Goal: Information Seeking & Learning: Learn about a topic

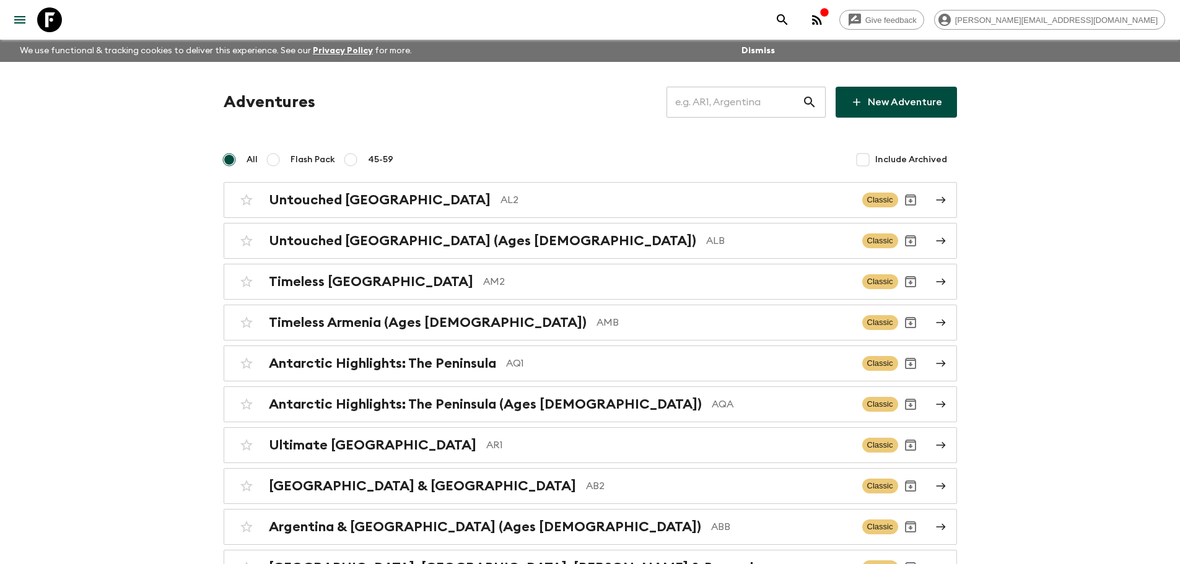
click at [763, 103] on input "text" at bounding box center [734, 102] width 136 height 35
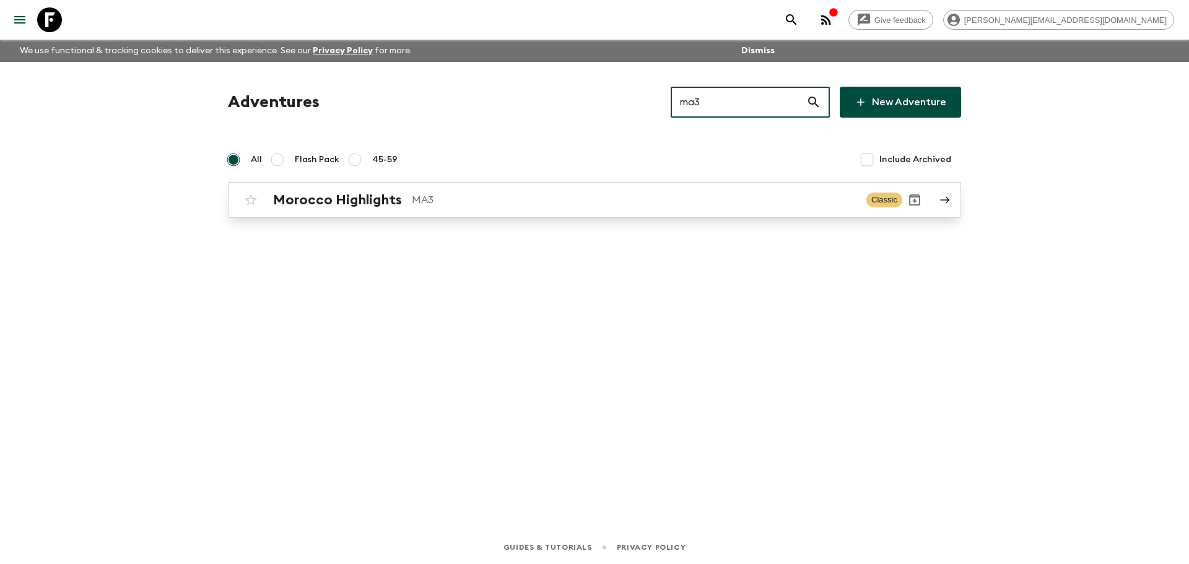
type input "ma3"
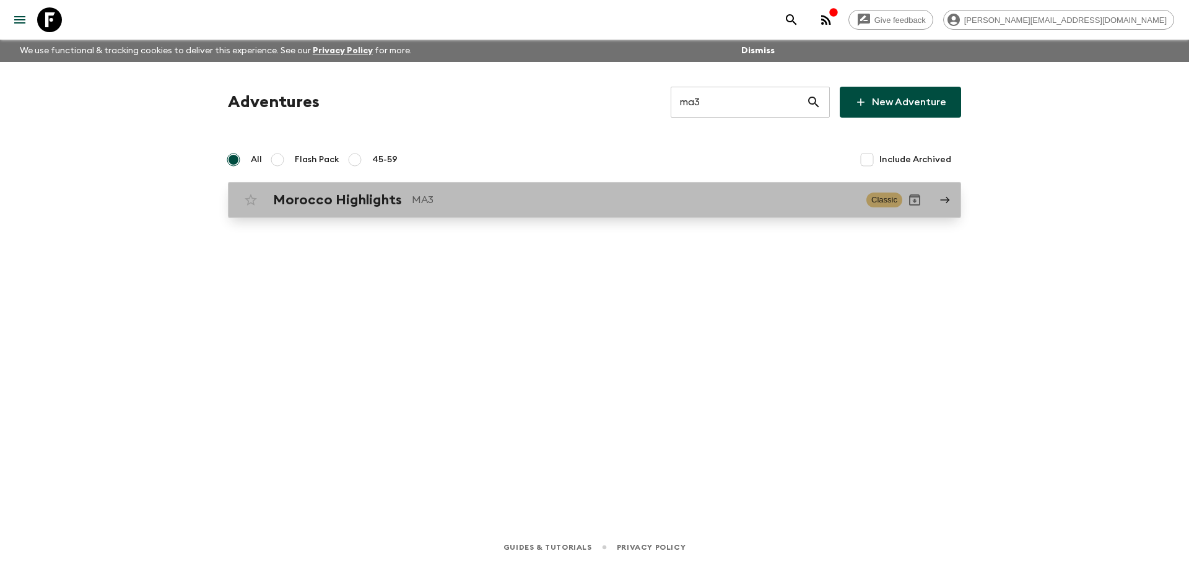
click at [541, 194] on p "MA3" at bounding box center [634, 200] width 445 height 15
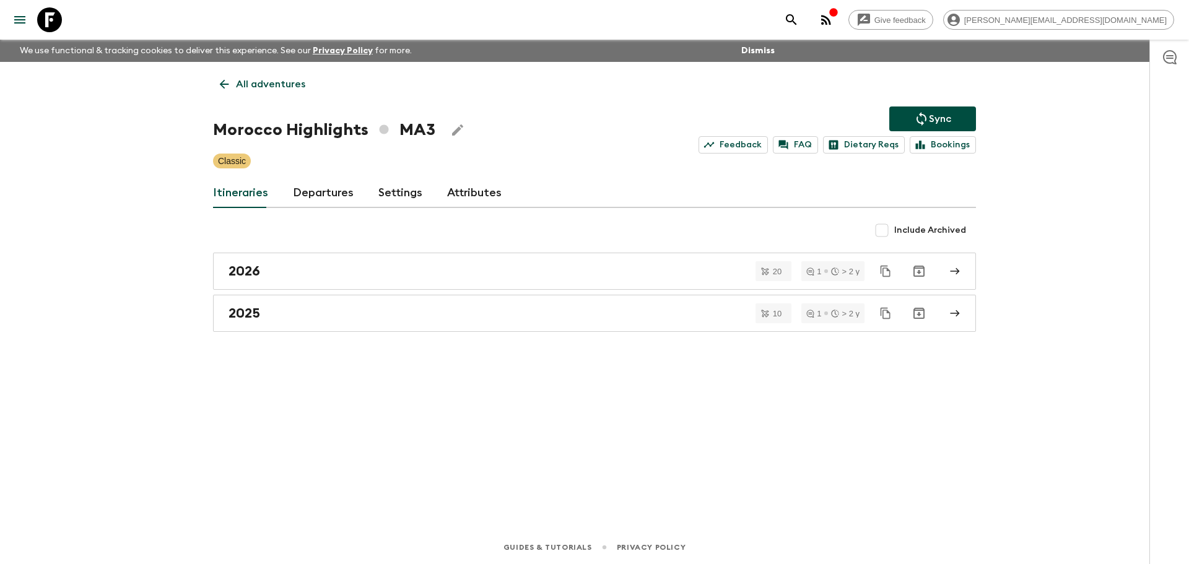
click at [322, 185] on link "Departures" at bounding box center [323, 193] width 61 height 30
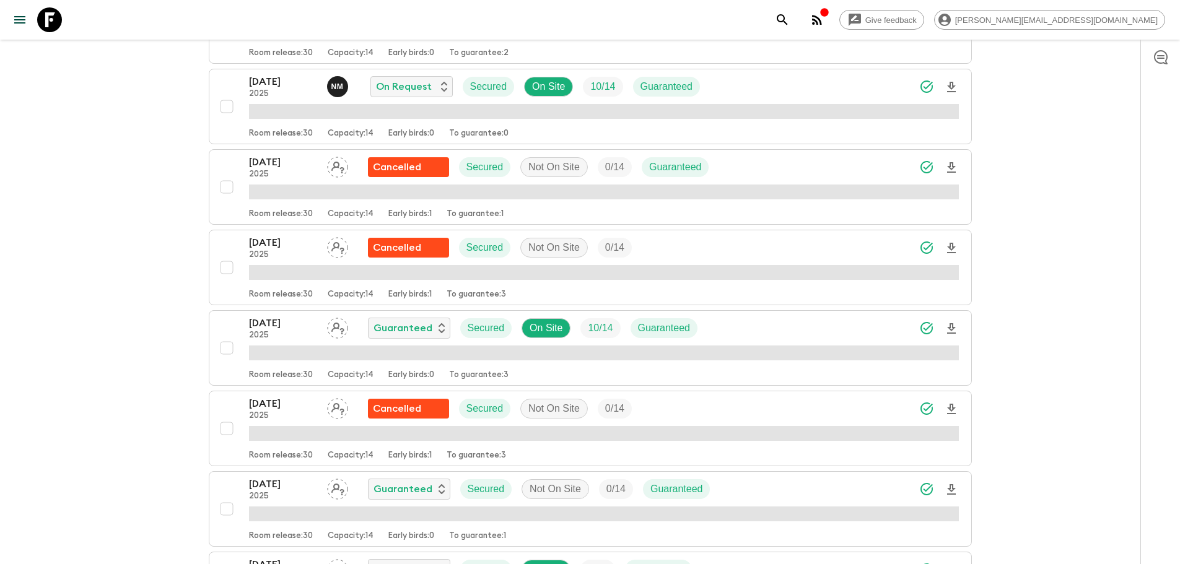
scroll to position [574, 0]
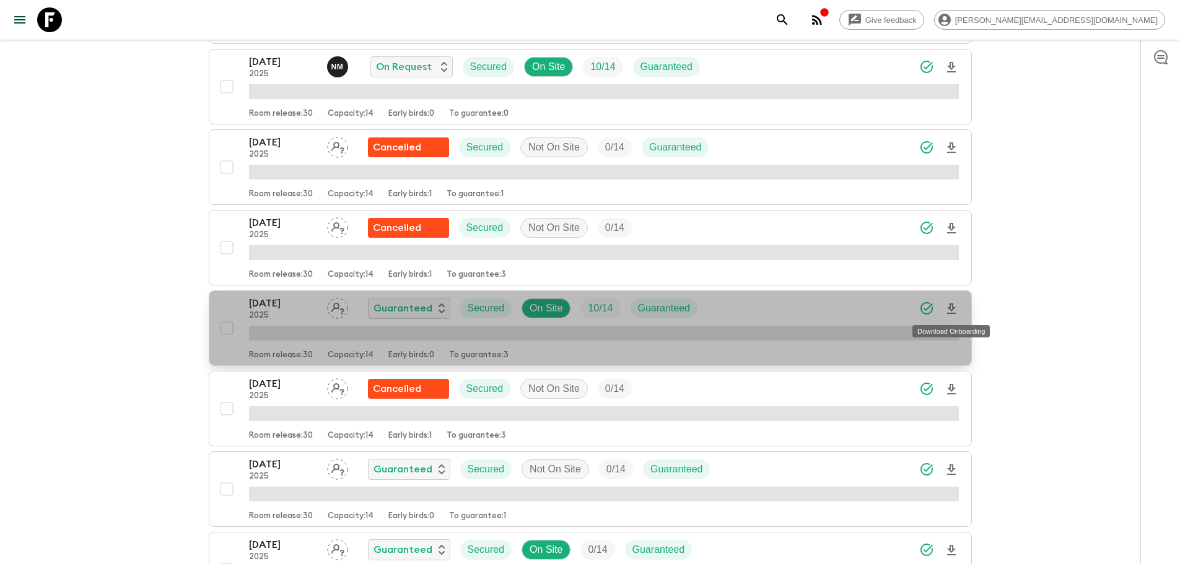
click at [952, 309] on icon "Download Onboarding" at bounding box center [951, 308] width 9 height 11
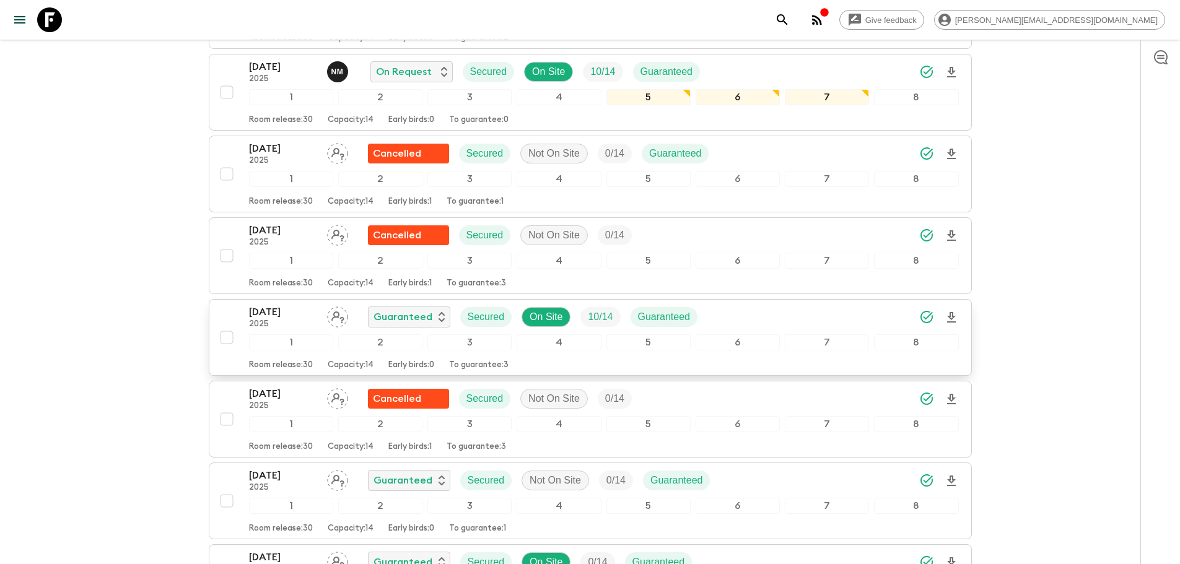
scroll to position [579, 0]
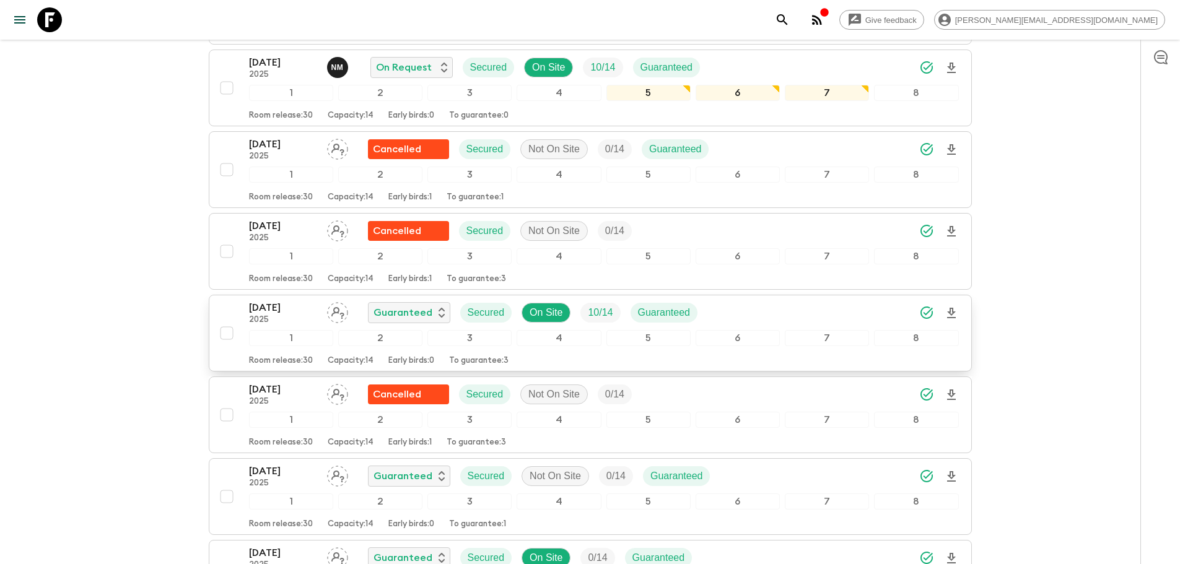
click at [775, 325] on div "23 Nov 2025 2025 Guaranteed Secured On Site 10 / 14 Guaranteed" at bounding box center [604, 312] width 710 height 25
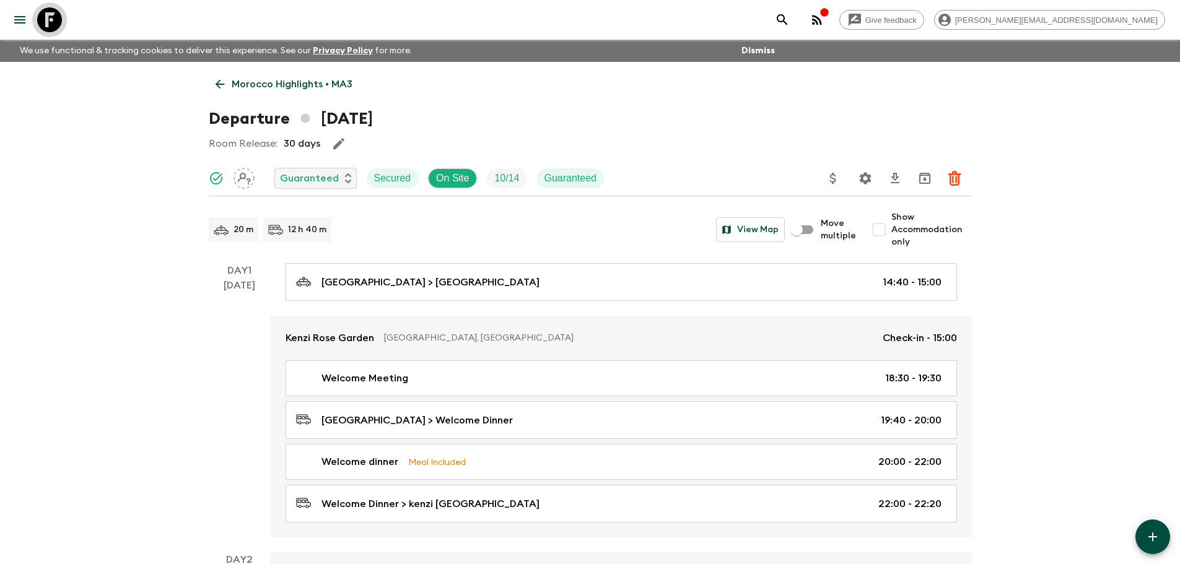
click at [49, 21] on icon at bounding box center [49, 19] width 25 height 25
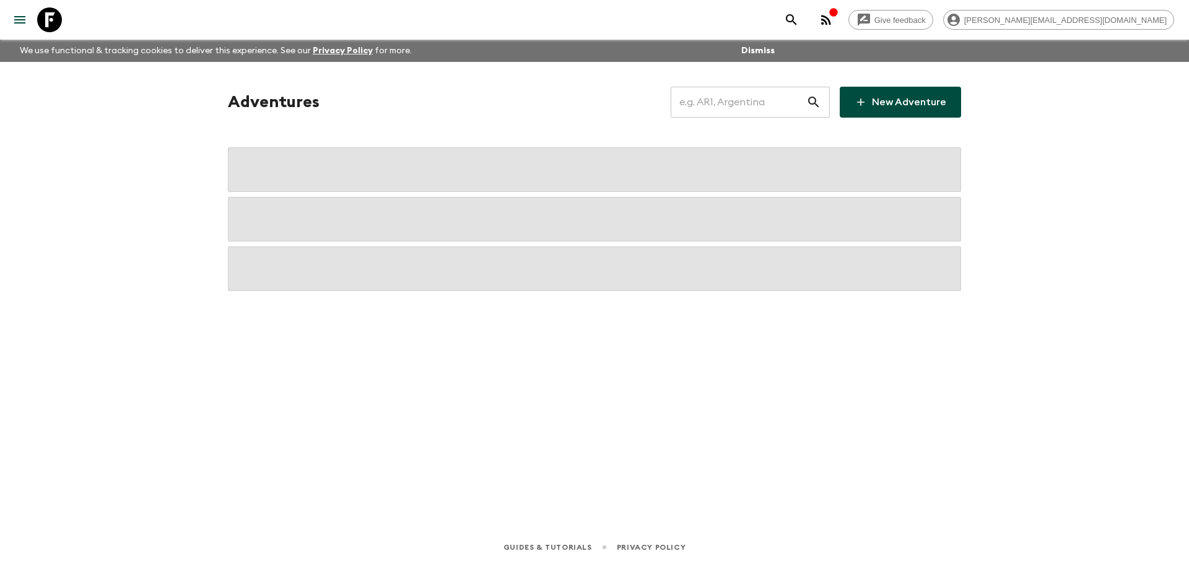
click at [714, 108] on input "text" at bounding box center [739, 102] width 136 height 35
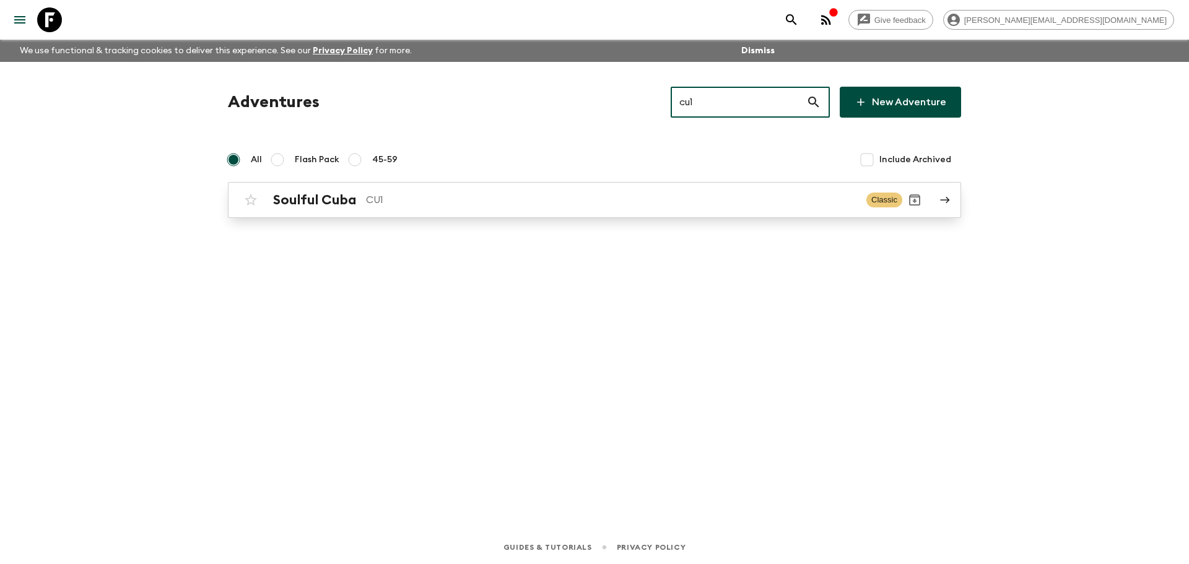
type input "cu1"
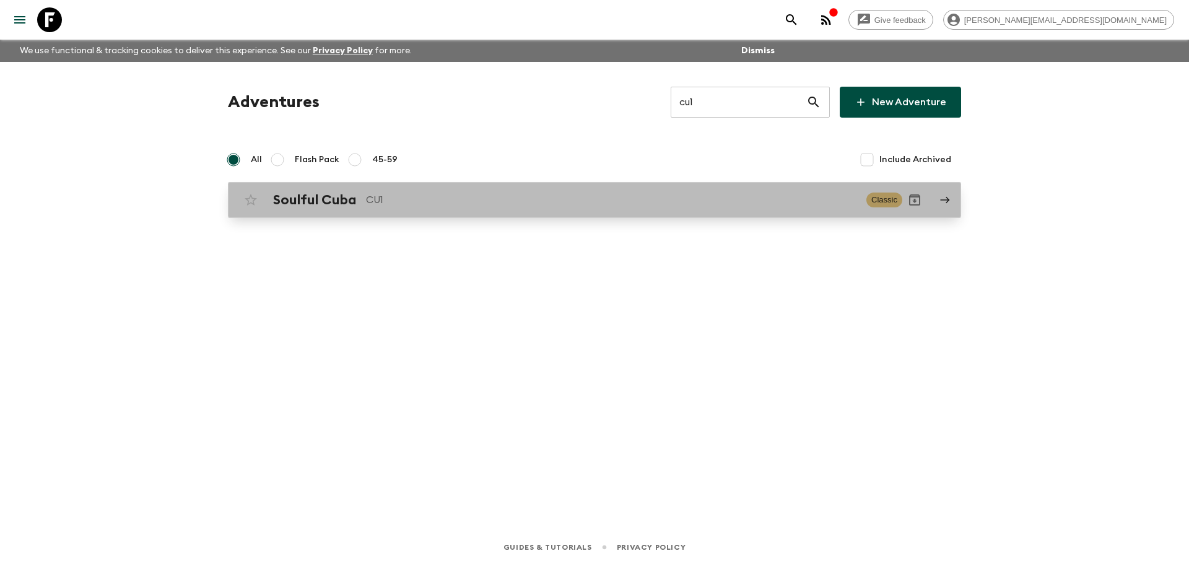
click at [707, 191] on div "Soulful Cuba CU1 Classic" at bounding box center [570, 200] width 664 height 25
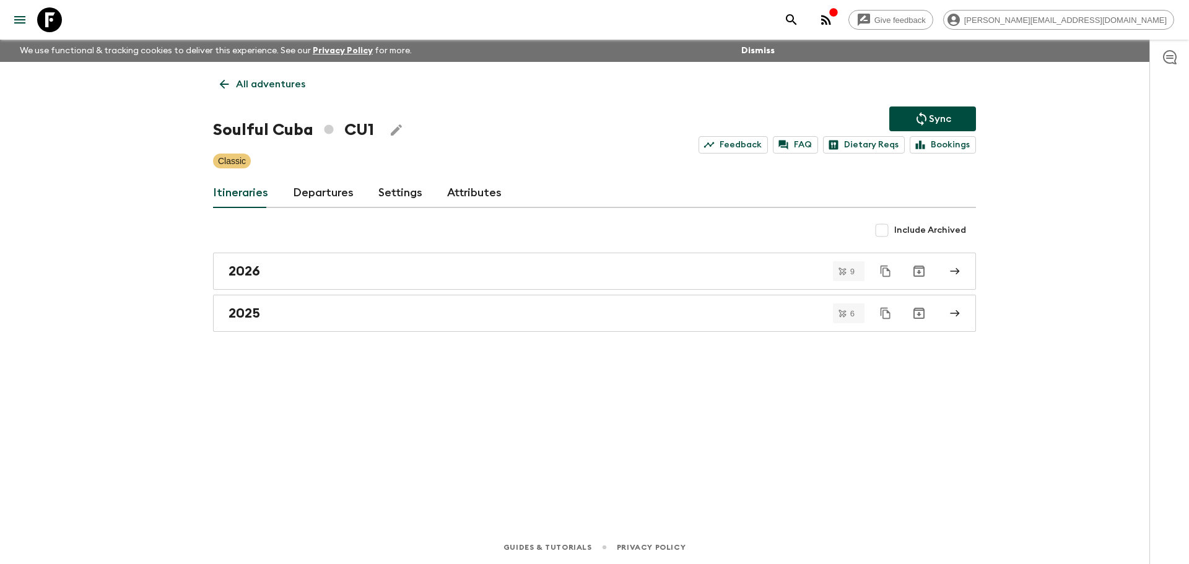
click at [305, 187] on link "Departures" at bounding box center [323, 193] width 61 height 30
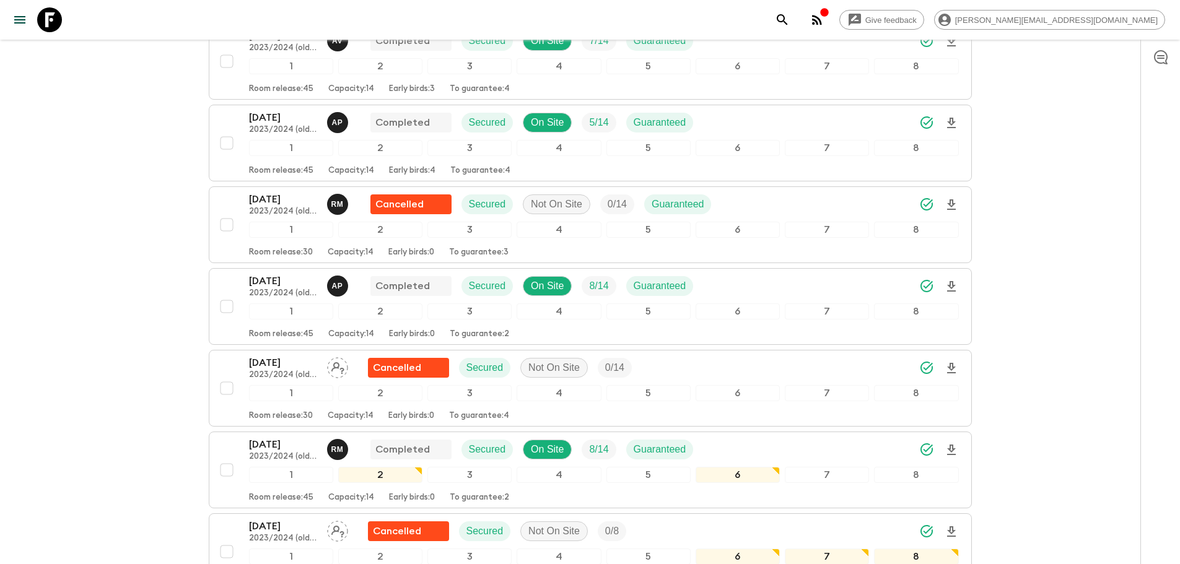
scroll to position [981, 0]
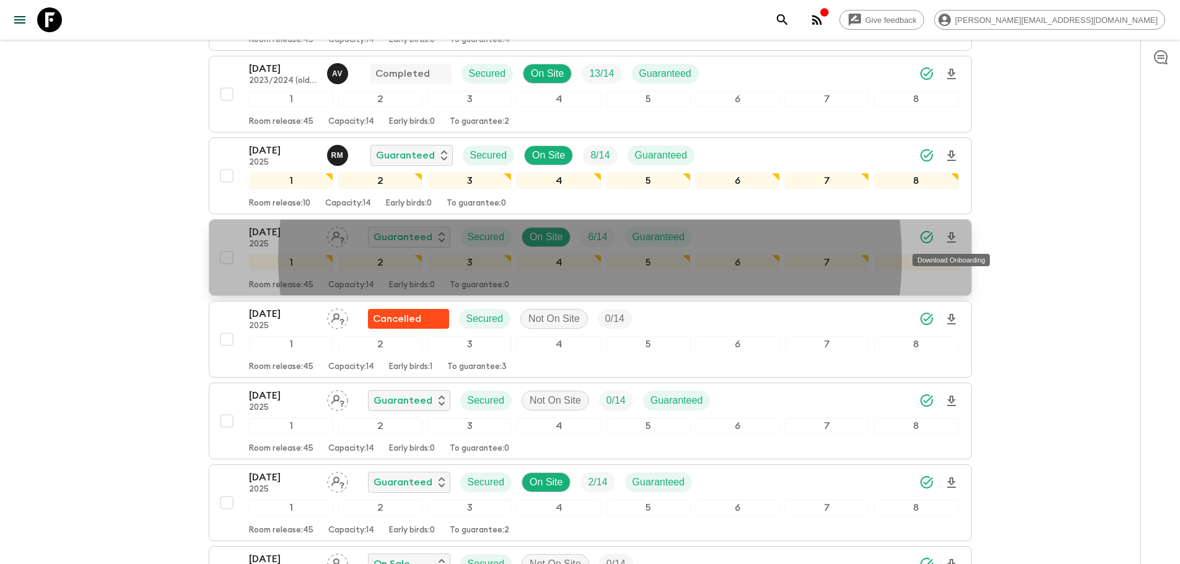
click at [953, 243] on icon "Download Onboarding" at bounding box center [951, 237] width 15 height 15
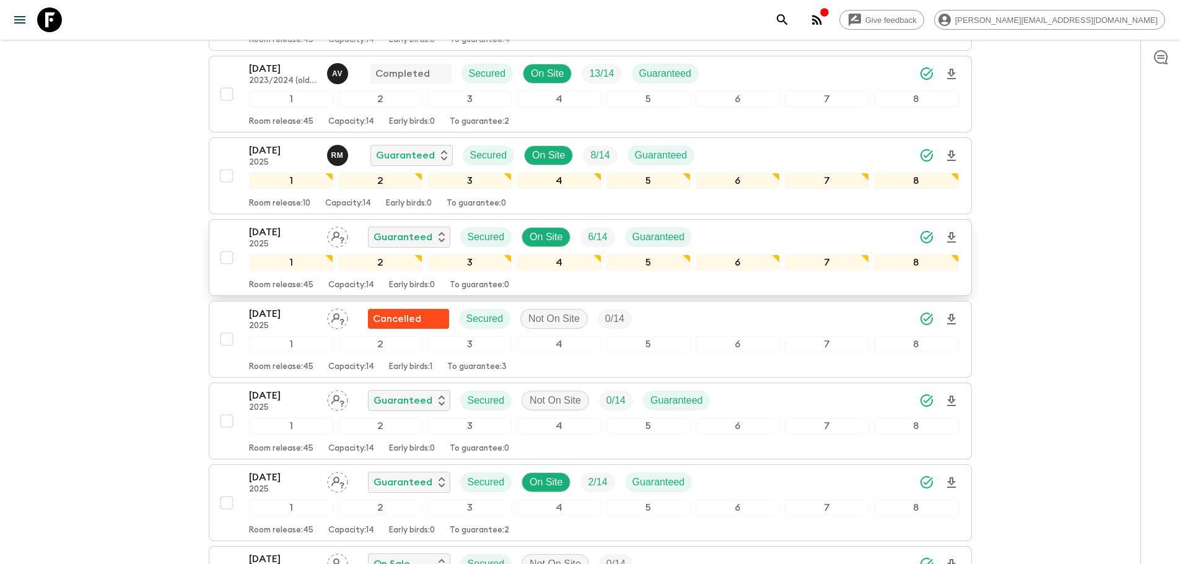
drag, startPoint x: 43, startPoint y: 23, endPoint x: 836, endPoint y: 92, distance: 796.4
click at [43, 23] on icon at bounding box center [49, 19] width 25 height 25
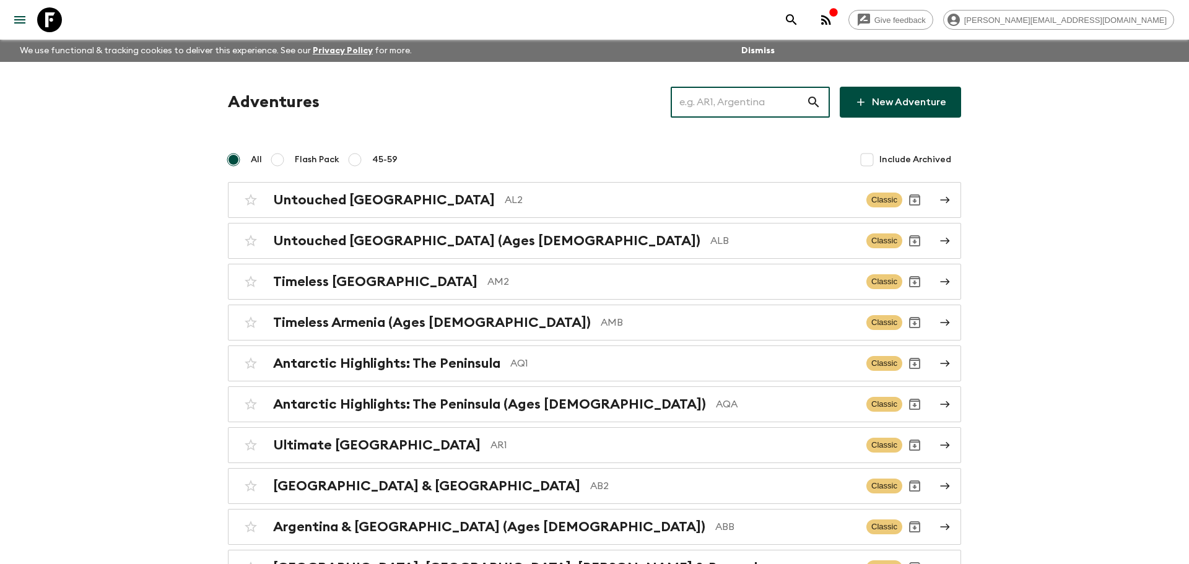
click at [758, 95] on input "text" at bounding box center [739, 102] width 136 height 35
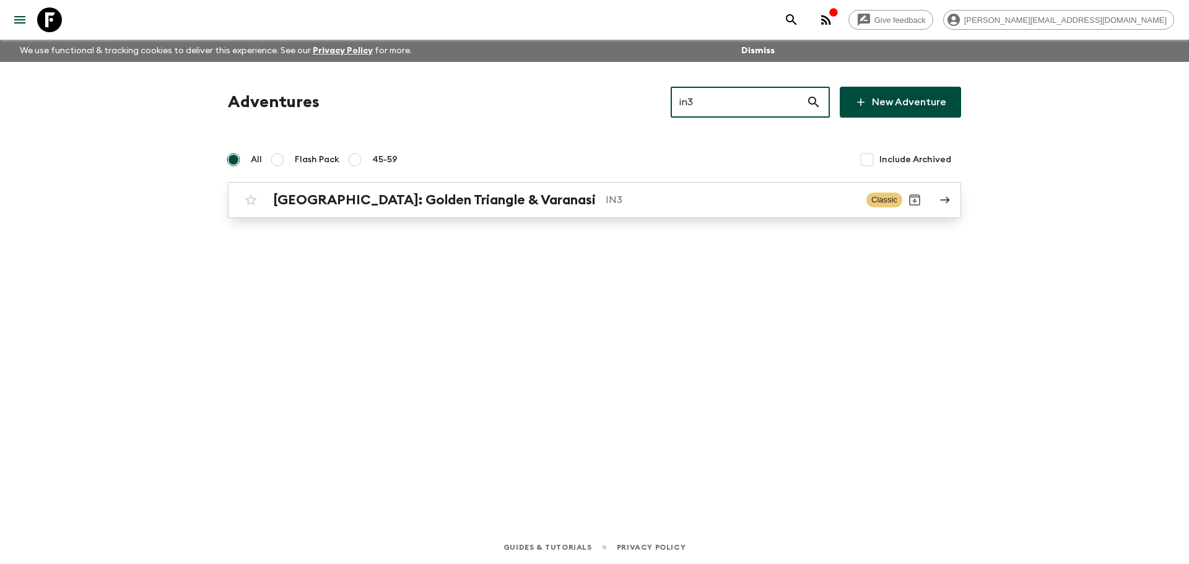
type input "in3"
click at [635, 206] on p "IN3" at bounding box center [731, 200] width 251 height 15
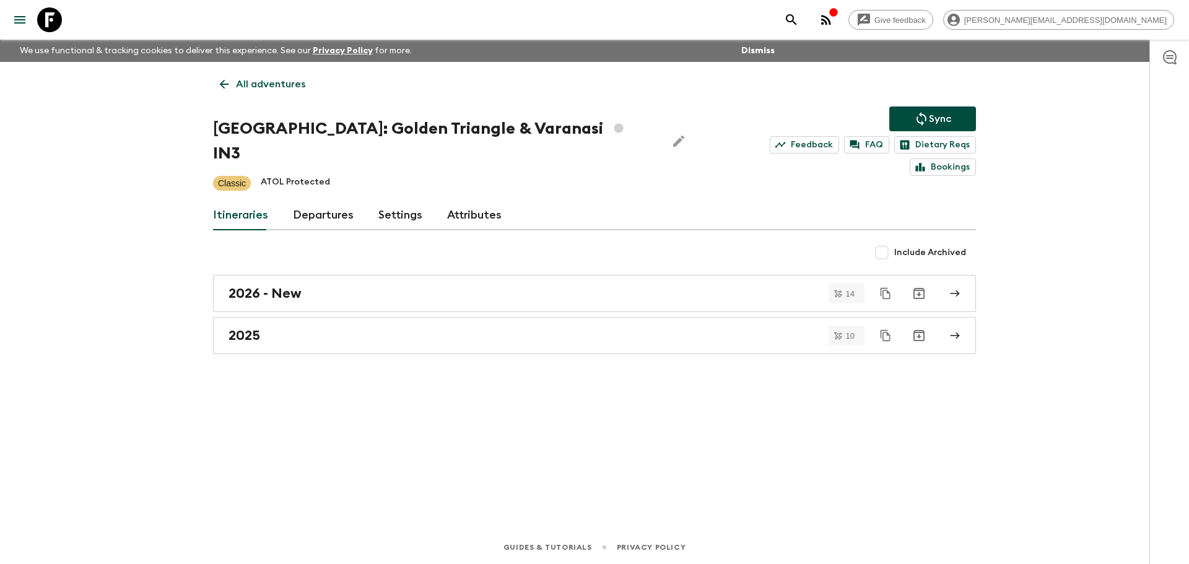
click at [308, 201] on link "Departures" at bounding box center [323, 216] width 61 height 30
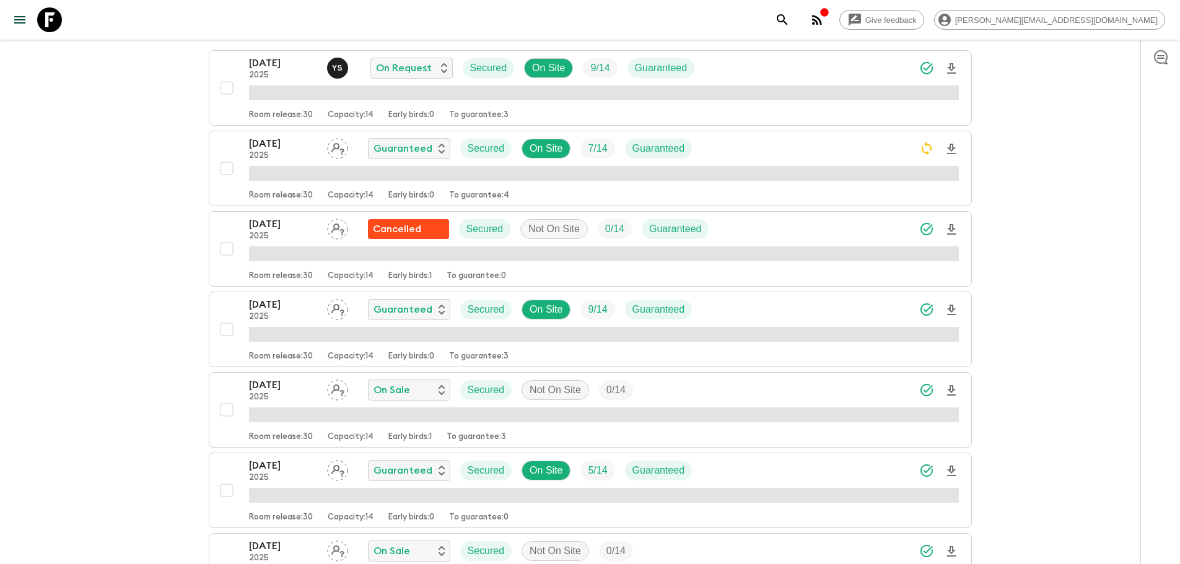
scroll to position [247, 0]
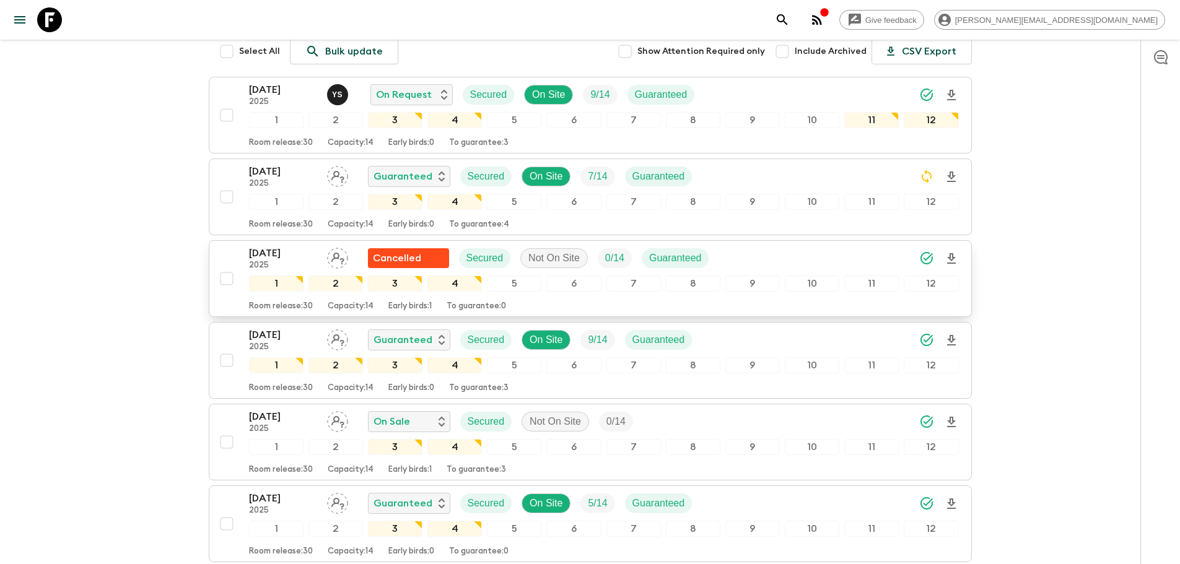
click at [741, 246] on div "18 Nov 2025 2025 Cancelled Secured Not On Site 0 / 14 Guaranteed" at bounding box center [604, 258] width 710 height 25
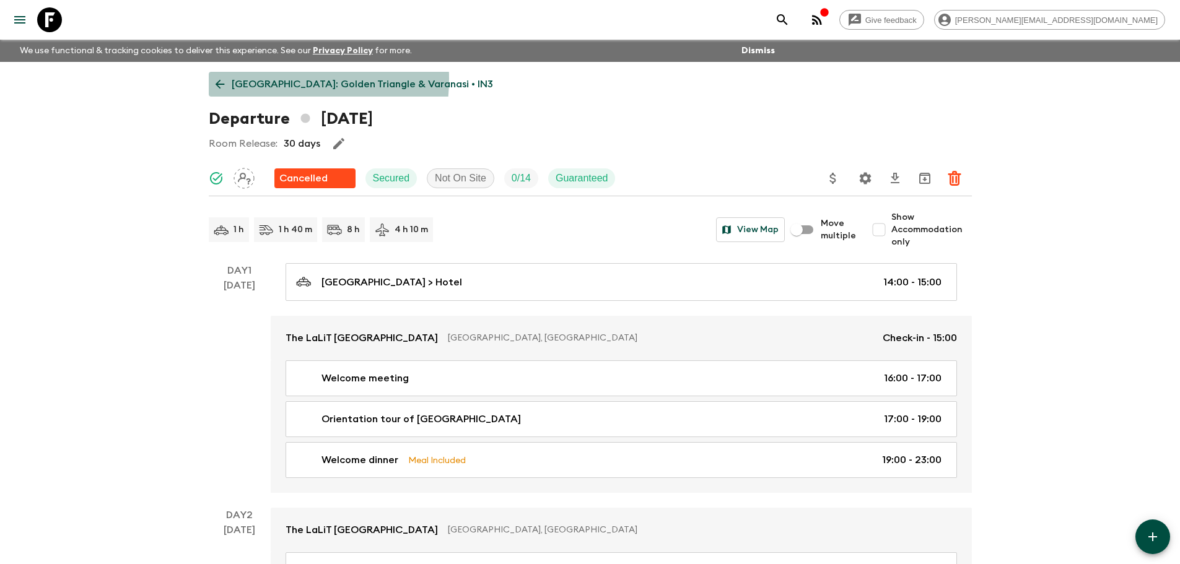
click at [246, 79] on p "North India: Golden Triangle & Varanasi • IN3" at bounding box center [362, 84] width 261 height 15
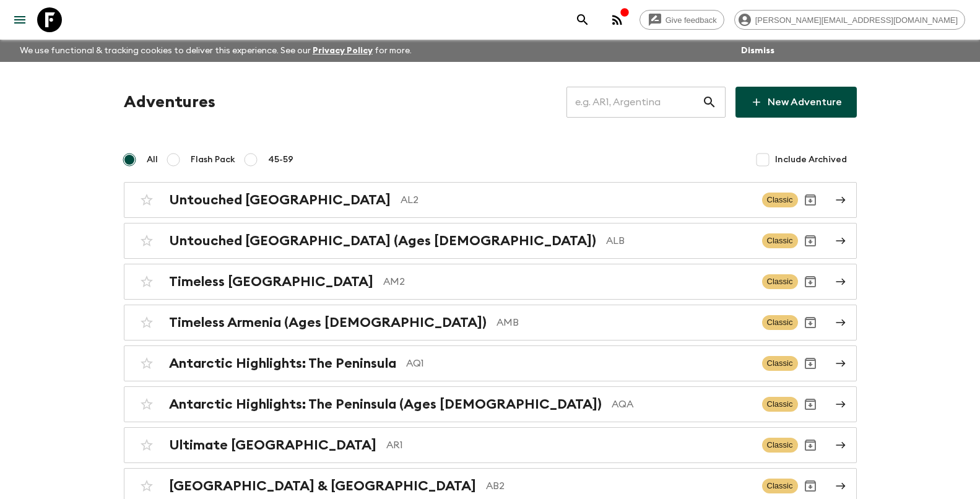
click at [662, 108] on input "text" at bounding box center [635, 102] width 136 height 35
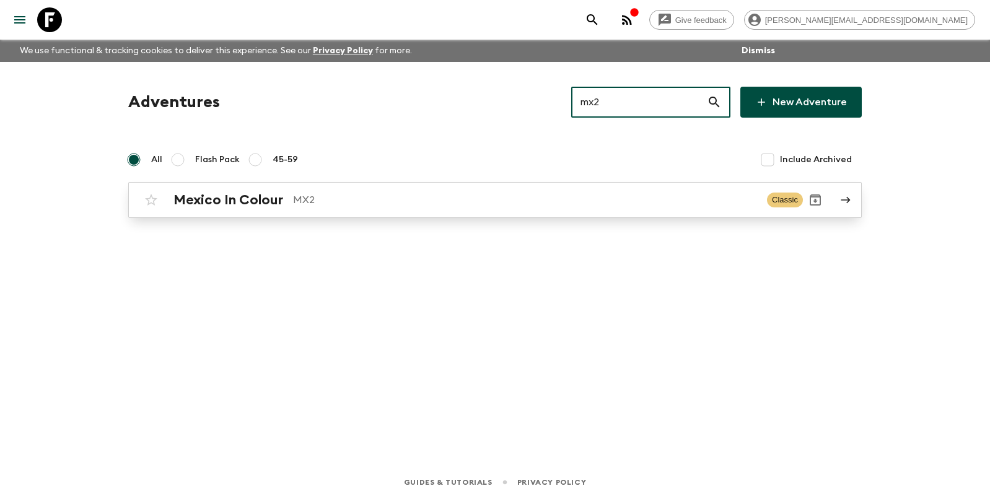
type input "mx2"
click at [219, 190] on div "Mexico In Colour MX2 Classic" at bounding box center [471, 200] width 664 height 25
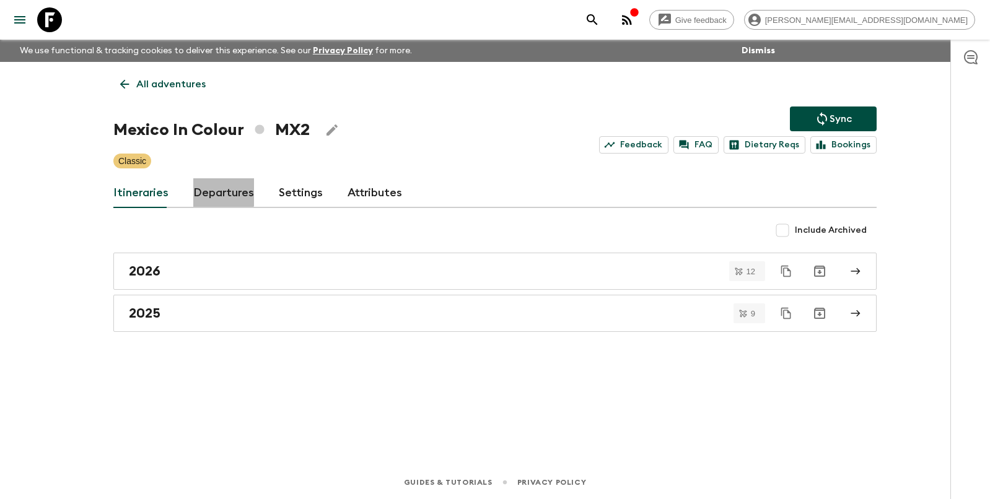
click at [208, 185] on link "Departures" at bounding box center [223, 193] width 61 height 30
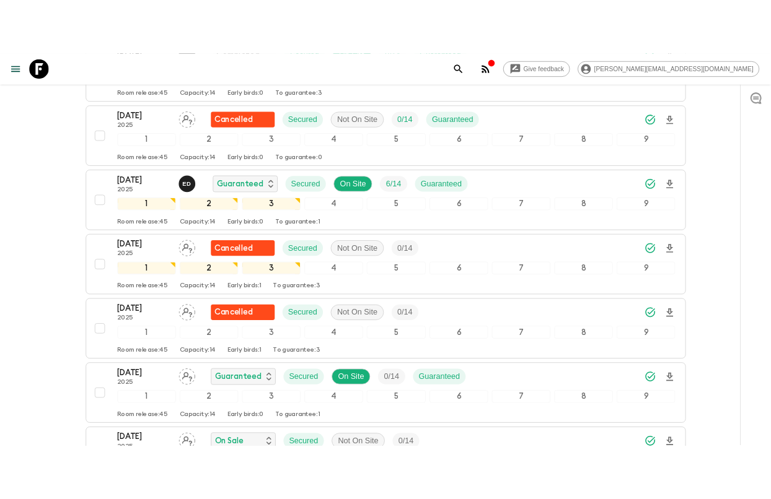
scroll to position [403, 0]
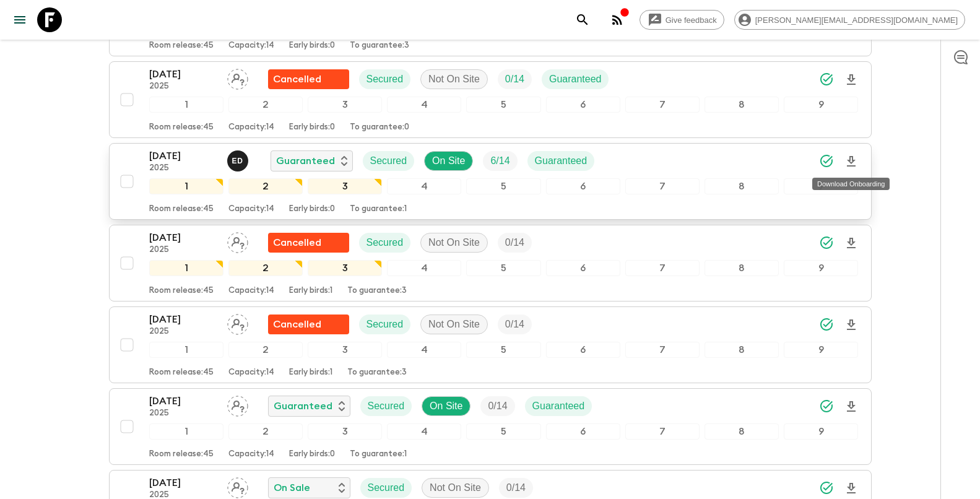
click at [856, 164] on icon "Download Onboarding" at bounding box center [851, 161] width 15 height 15
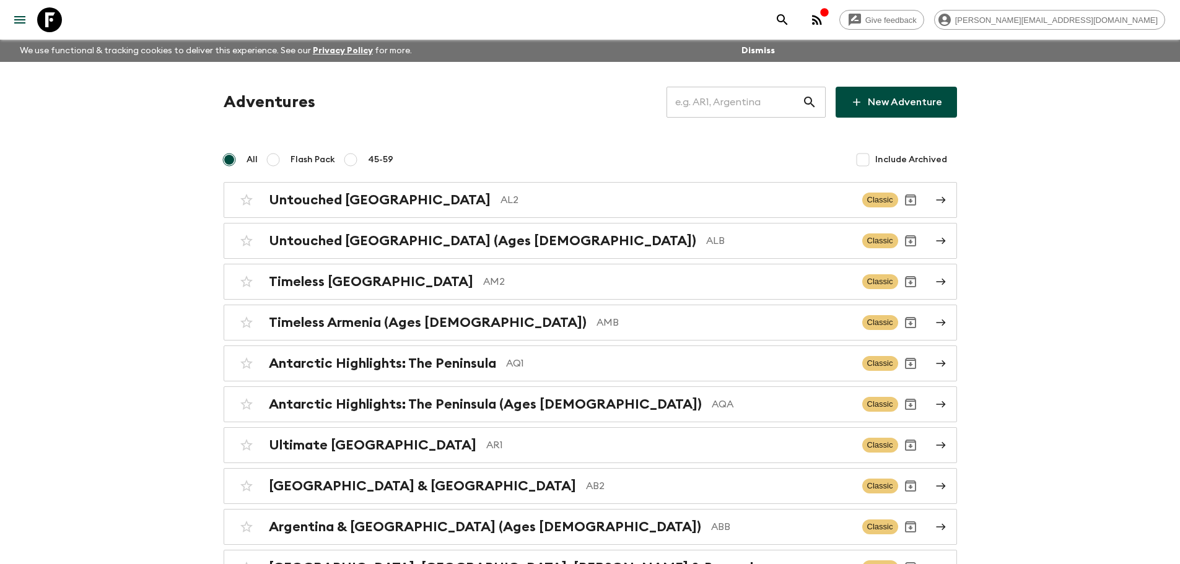
click at [761, 107] on input "text" at bounding box center [734, 102] width 136 height 35
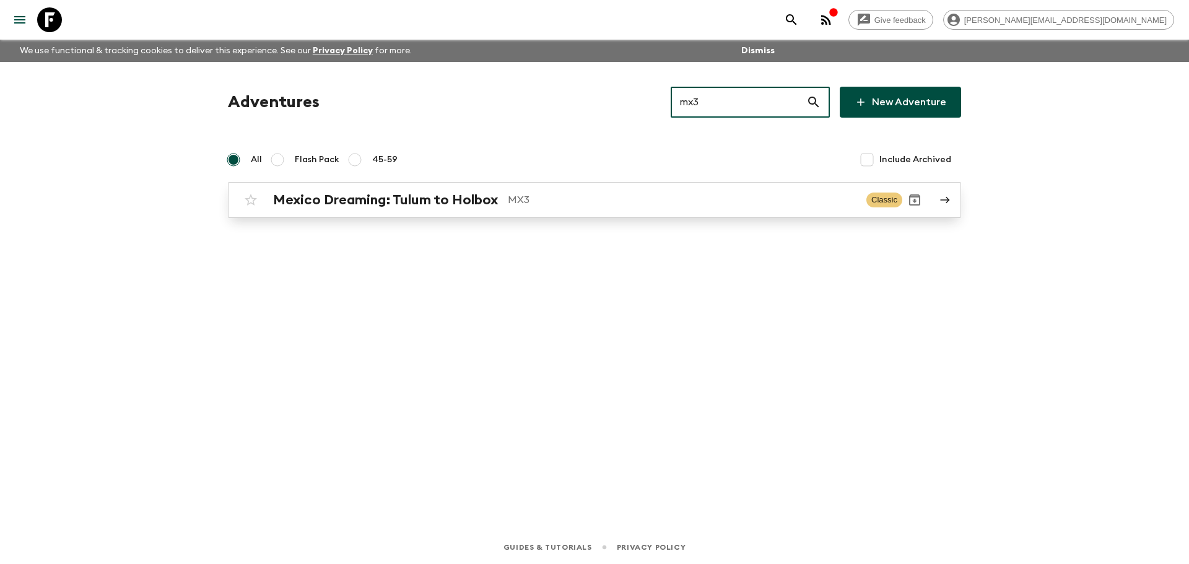
type input "mx3"
click at [601, 199] on p "MX3" at bounding box center [682, 200] width 349 height 15
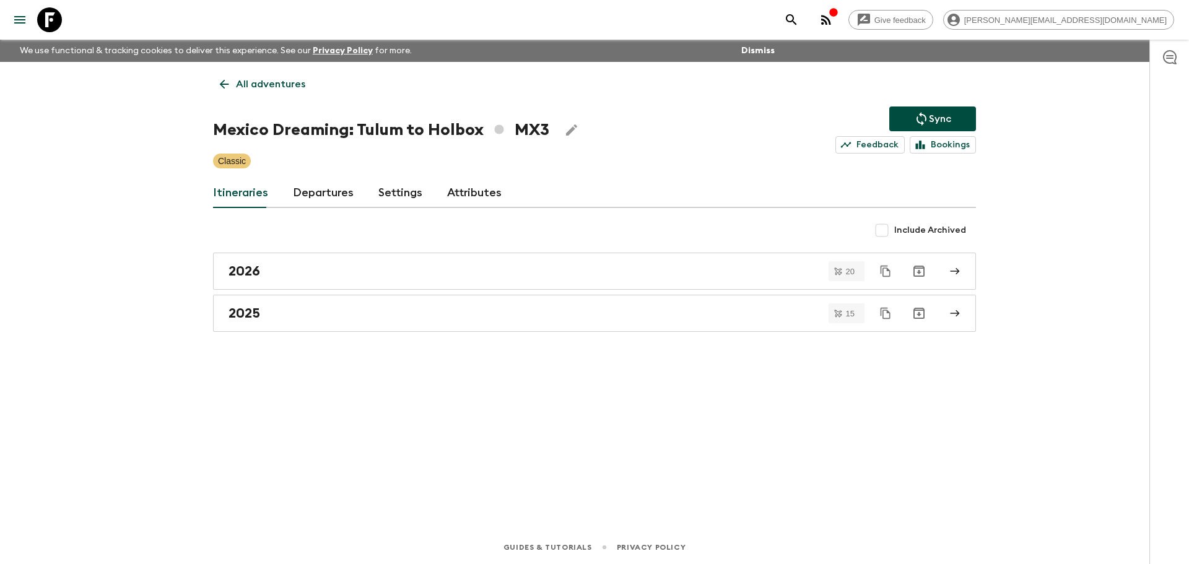
click at [312, 189] on link "Departures" at bounding box center [323, 193] width 61 height 30
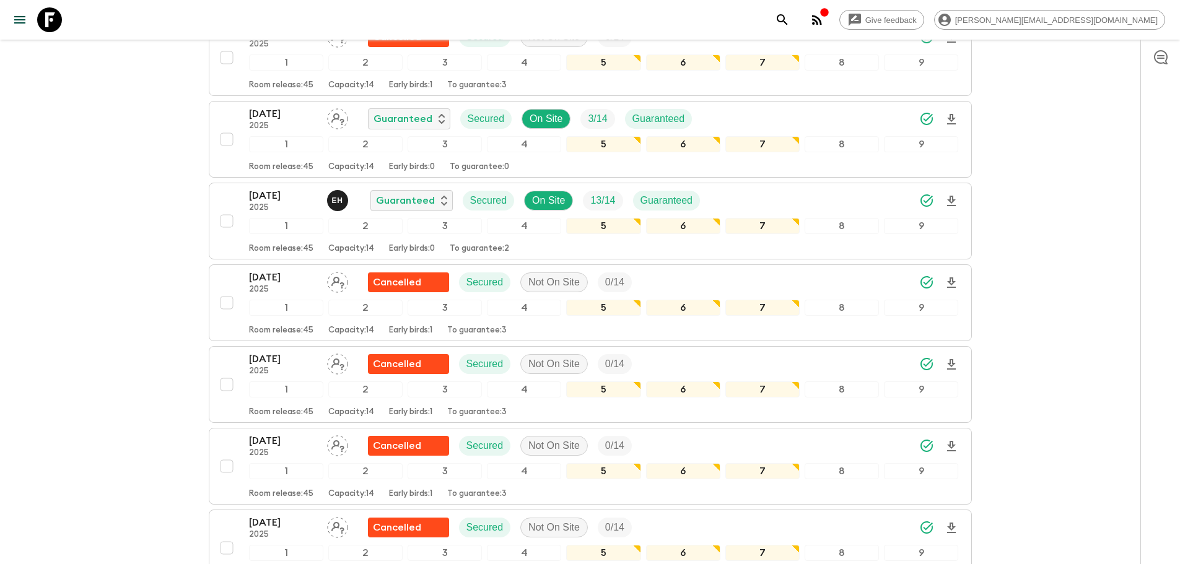
scroll to position [501, 0]
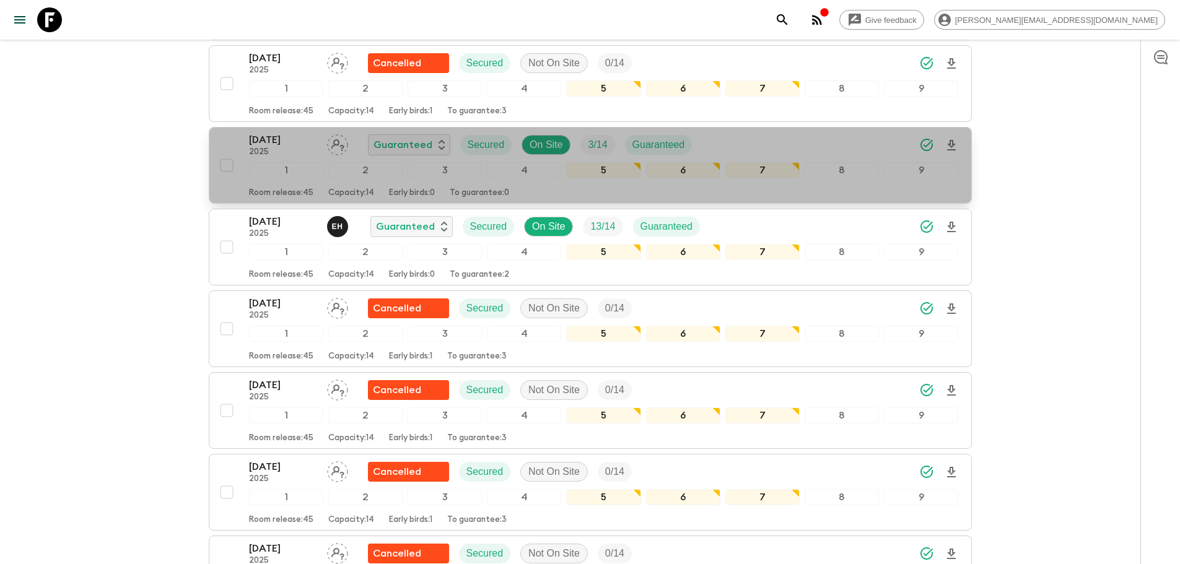
click at [959, 142] on button "[DATE] 2025 Guaranteed Secured On Site 3 / 14 Guaranteed 1 2 3 4 5 6 7 8 9 Room…" at bounding box center [590, 165] width 763 height 77
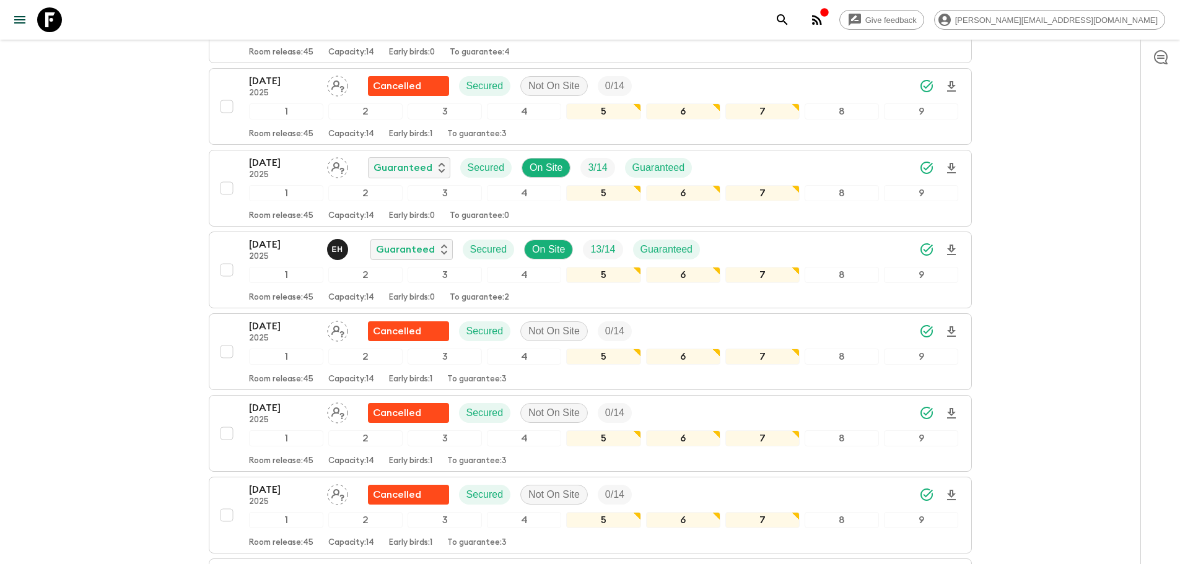
scroll to position [474, 0]
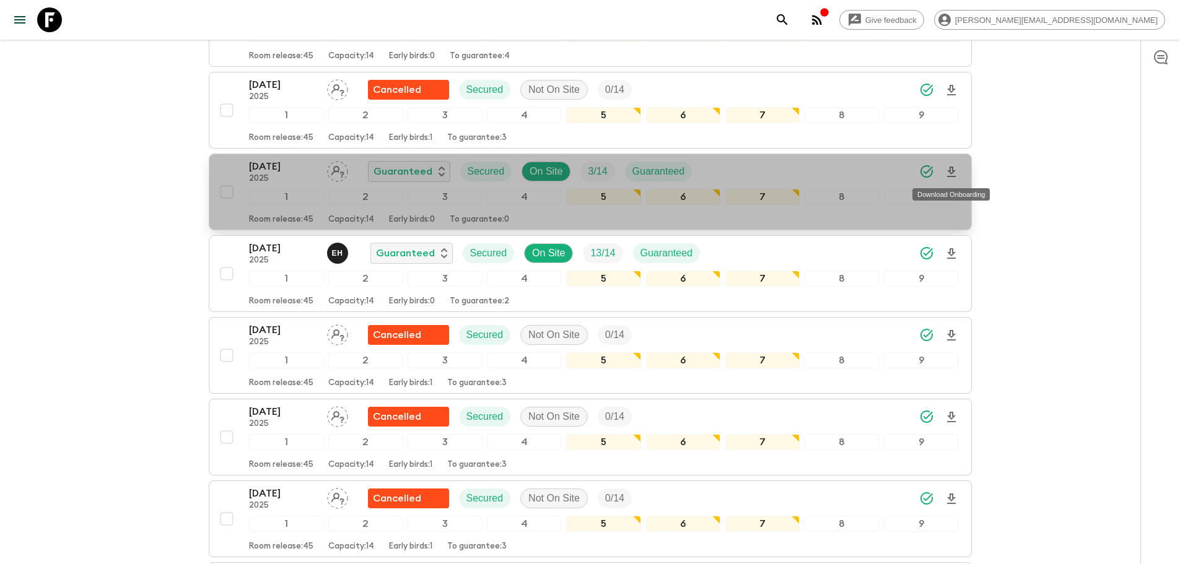
click at [950, 175] on icon "Download Onboarding" at bounding box center [951, 172] width 15 height 15
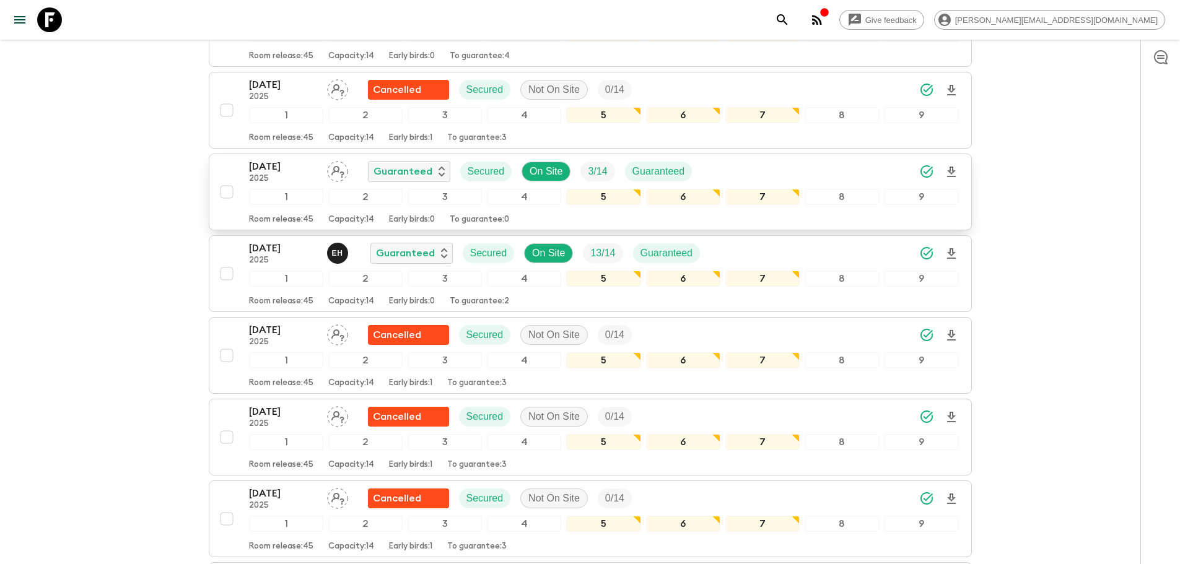
drag, startPoint x: 42, startPoint y: 19, endPoint x: 192, endPoint y: 19, distance: 149.9
click at [42, 19] on icon at bounding box center [49, 19] width 25 height 25
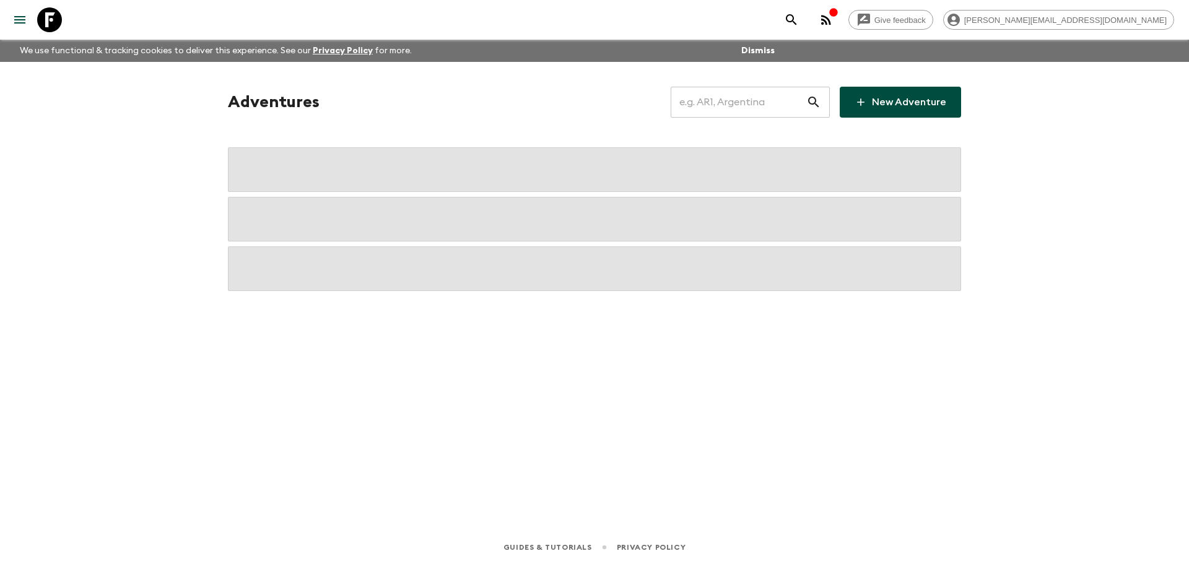
click at [720, 103] on input "text" at bounding box center [739, 102] width 136 height 35
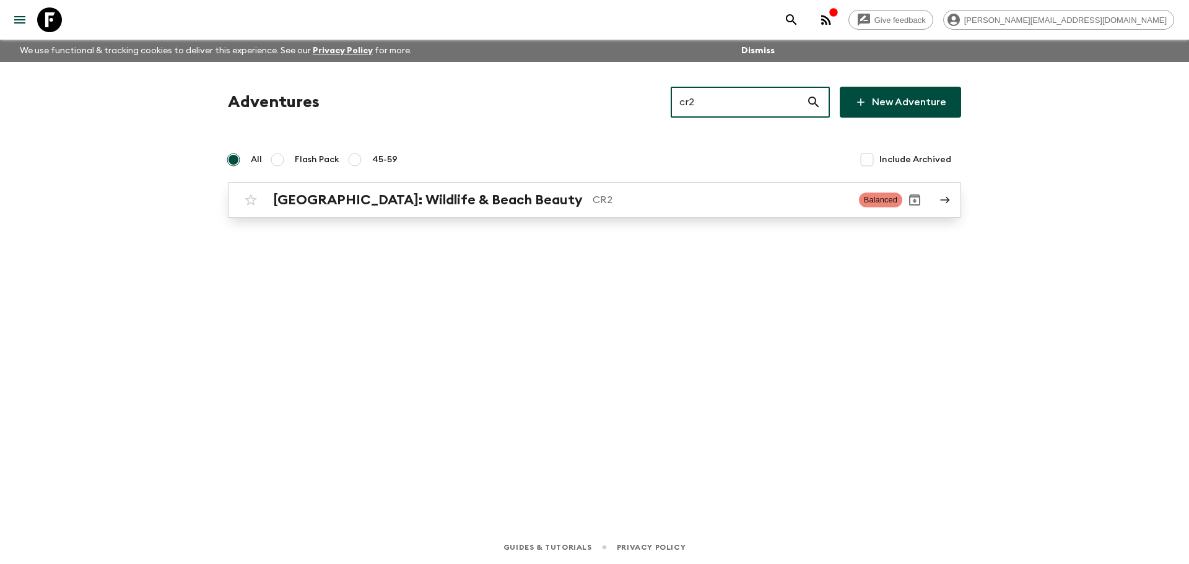
type input "cr2"
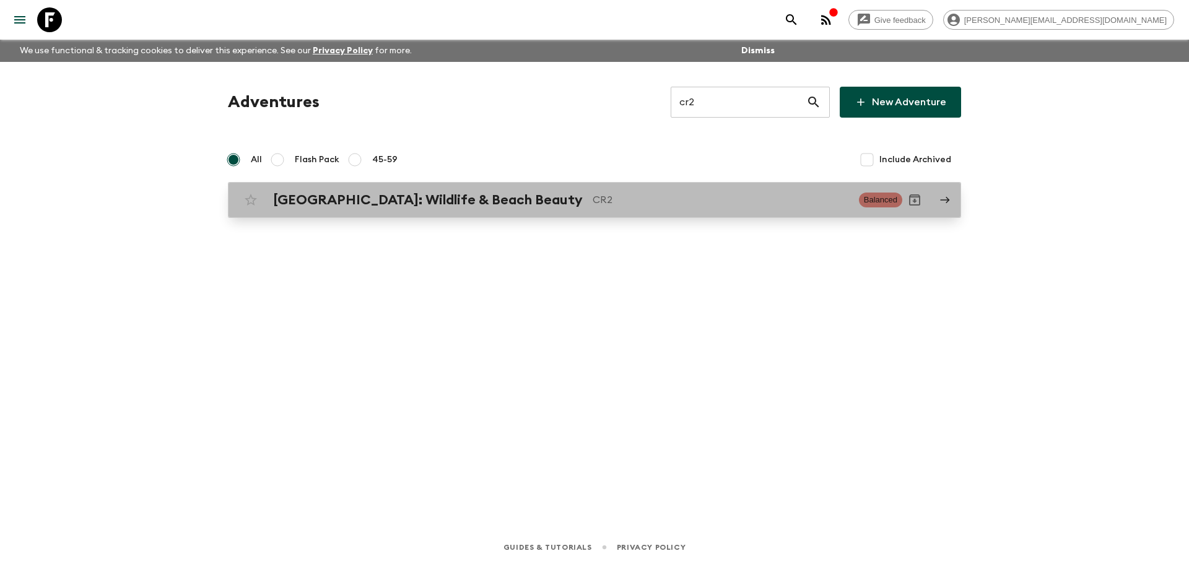
click at [606, 201] on p "CR2" at bounding box center [721, 200] width 256 height 15
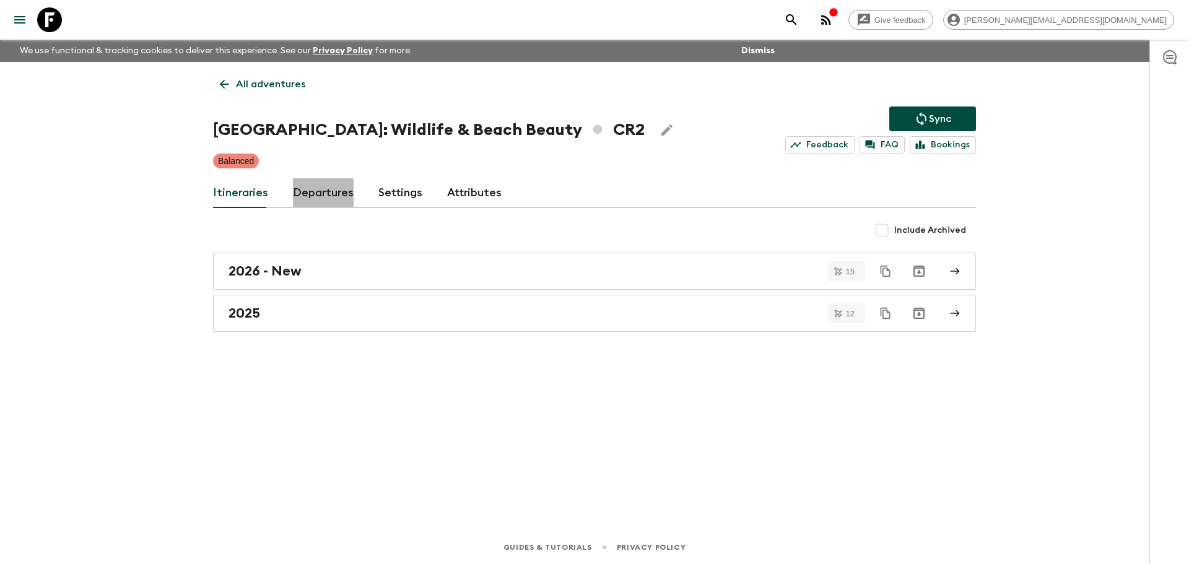
click at [326, 190] on link "Departures" at bounding box center [323, 193] width 61 height 30
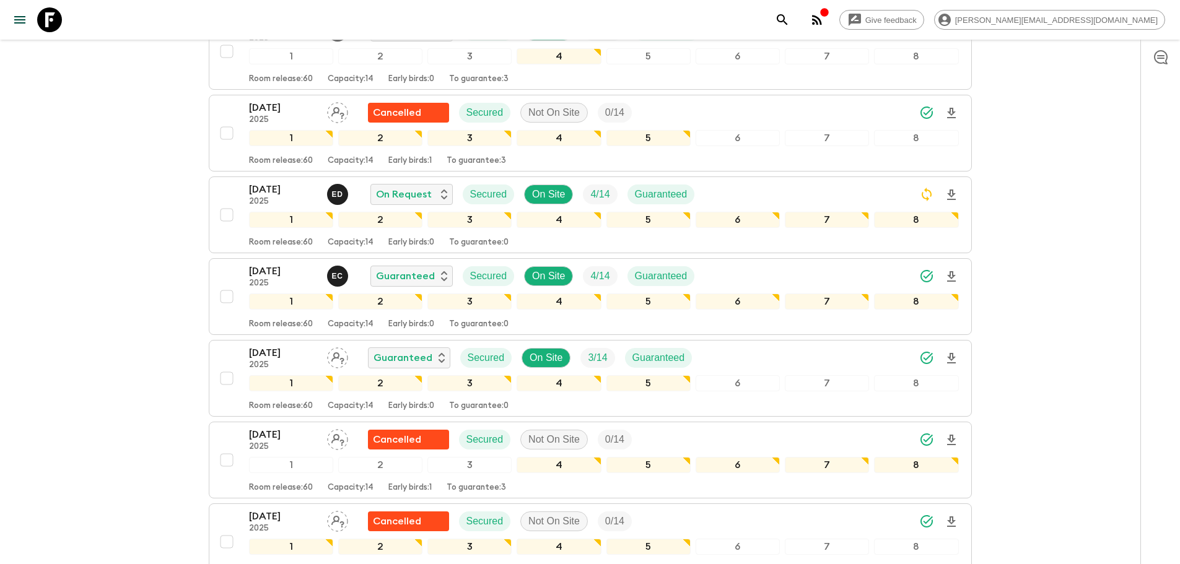
scroll to position [458, 0]
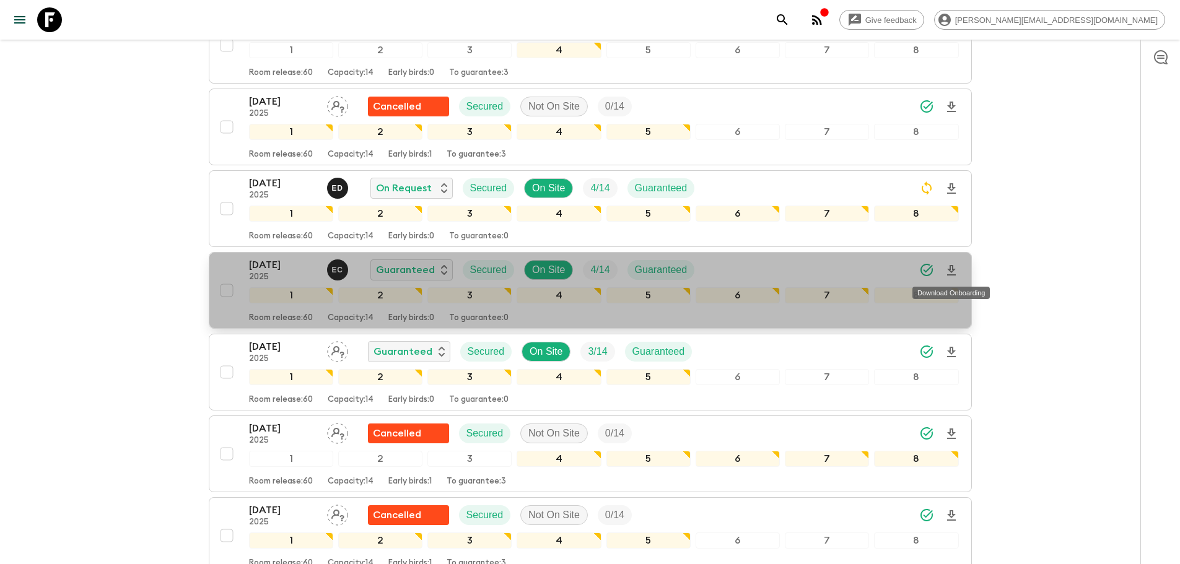
click at [951, 265] on icon "Download Onboarding" at bounding box center [951, 270] width 9 height 11
